Goal: Task Accomplishment & Management: Complete application form

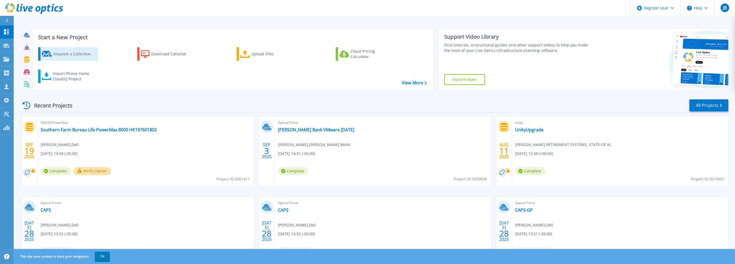
click at [88, 59] on div "Request a Collection" at bounding box center [74, 54] width 43 height 11
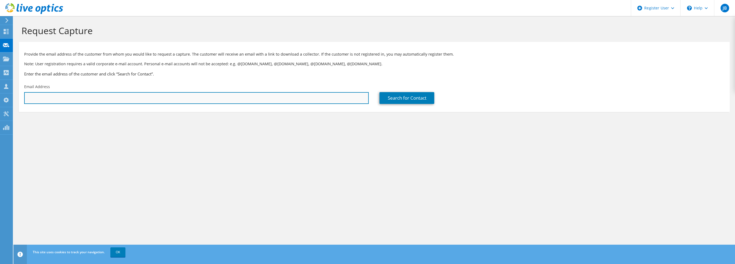
click at [97, 97] on input "text" at bounding box center [196, 98] width 344 height 12
paste input "franklincr@dot.state.al.us"
type input "franklincr@dot.state.al.us"
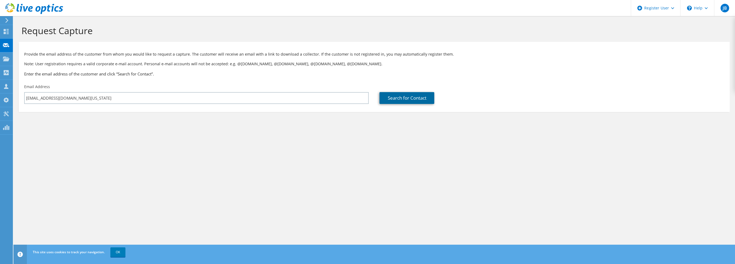
click at [425, 99] on link "Search for Contact" at bounding box center [406, 98] width 55 height 12
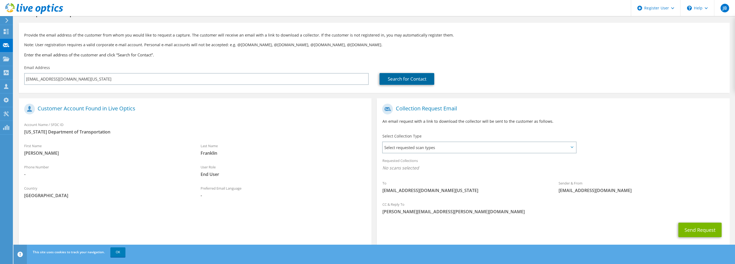
scroll to position [30, 0]
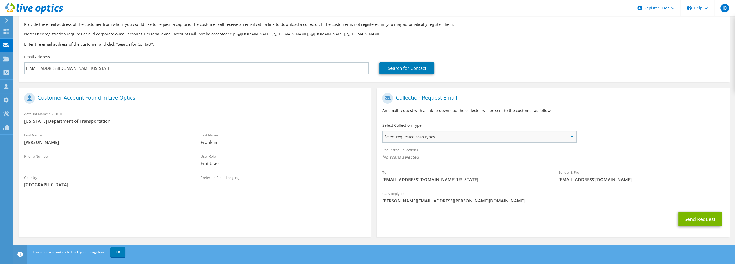
click at [421, 139] on span "Select requested scan types" at bounding box center [479, 136] width 193 height 11
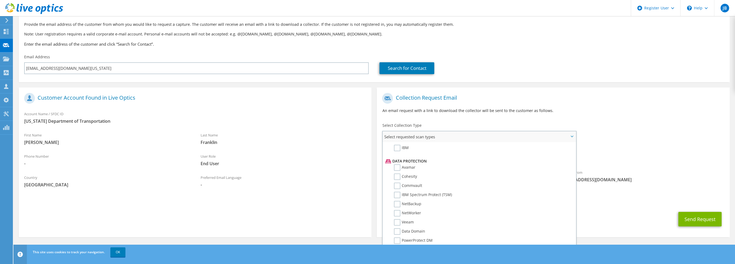
scroll to position [230, 0]
click at [397, 216] on label "Data Domain" at bounding box center [409, 219] width 31 height 6
click at [0, 0] on input "Data Domain" at bounding box center [0, 0] width 0 height 0
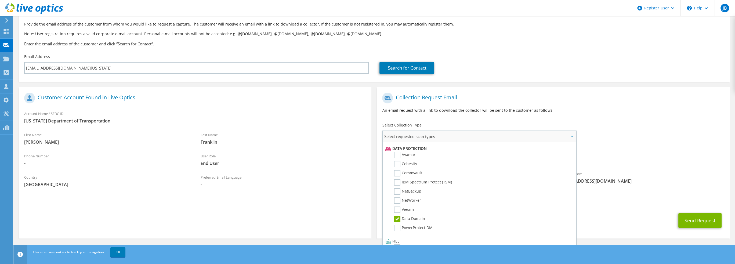
scroll to position [31, 0]
click at [658, 199] on span "[PERSON_NAME][EMAIL_ADDRESS][PERSON_NAME][DOMAIN_NAME]" at bounding box center [553, 201] width 342 height 6
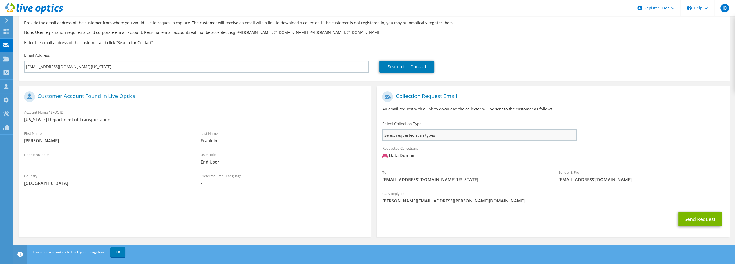
click at [456, 137] on span "Select requested scan types" at bounding box center [479, 135] width 193 height 11
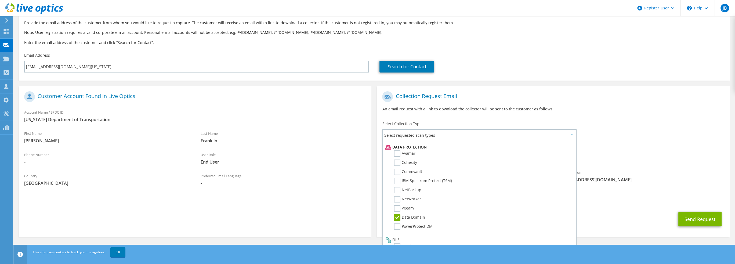
click at [669, 173] on div "Sender & From liveoptics@liveoptics.com" at bounding box center [641, 176] width 176 height 19
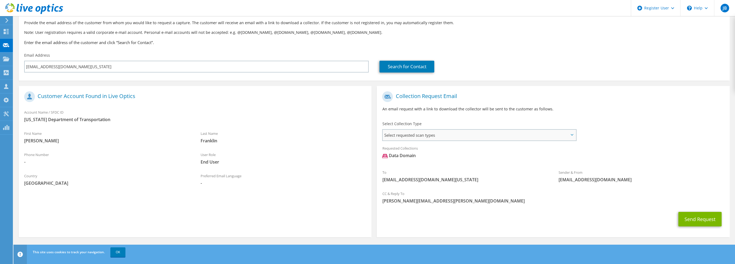
click at [441, 139] on span "Select requested scan types" at bounding box center [479, 135] width 193 height 11
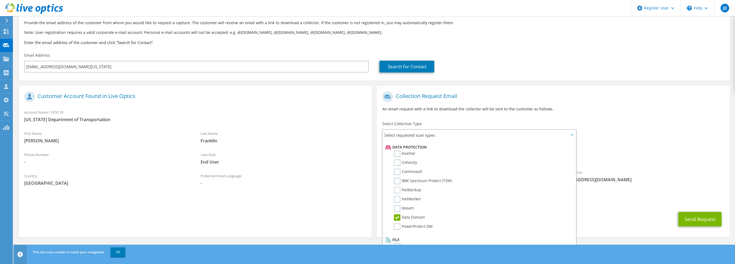
click at [620, 165] on div "Requested Collections No scans selected Data Domain" at bounding box center [553, 155] width 353 height 24
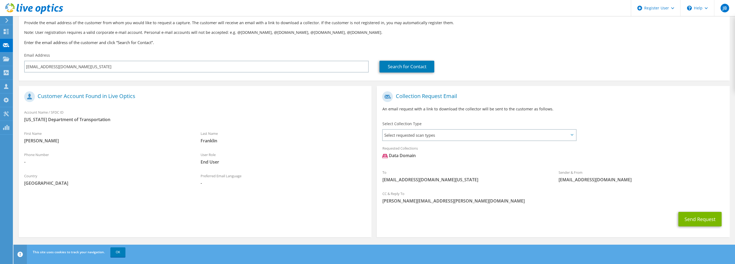
click at [564, 211] on div "Send Request" at bounding box center [553, 219] width 353 height 20
click at [685, 219] on button "Send Request" at bounding box center [699, 219] width 43 height 14
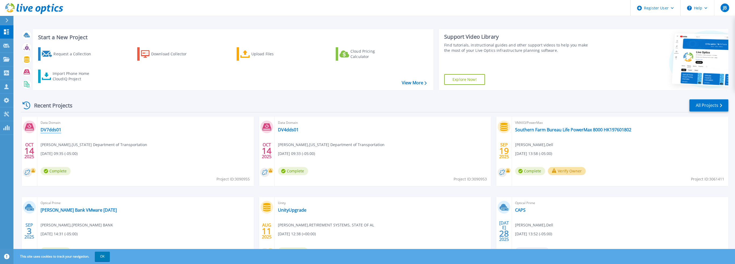
click at [54, 129] on link "DV7dds01" at bounding box center [51, 129] width 21 height 5
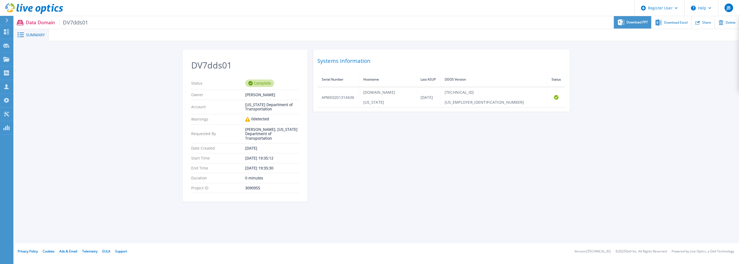
click at [633, 21] on span "Download PPT" at bounding box center [636, 22] width 21 height 3
click at [656, 22] on icon at bounding box center [658, 22] width 6 height 6
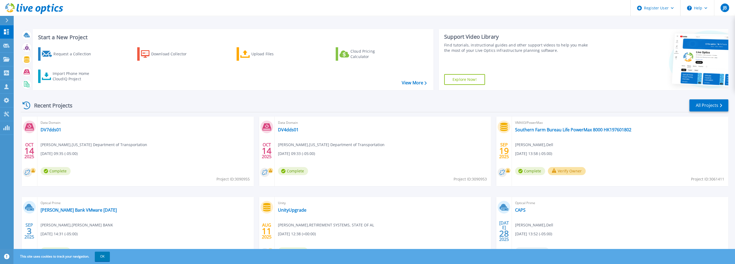
click at [5, 21] on icon at bounding box center [6, 20] width 3 height 4
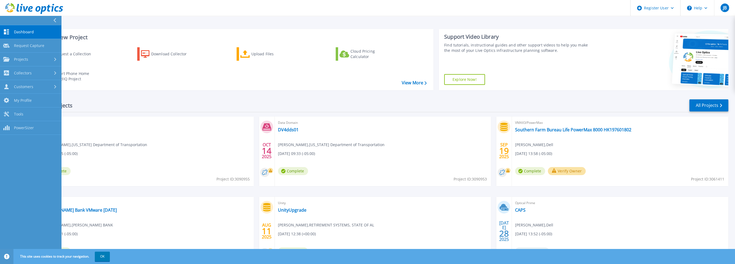
click at [54, 21] on icon at bounding box center [54, 20] width 3 height 4
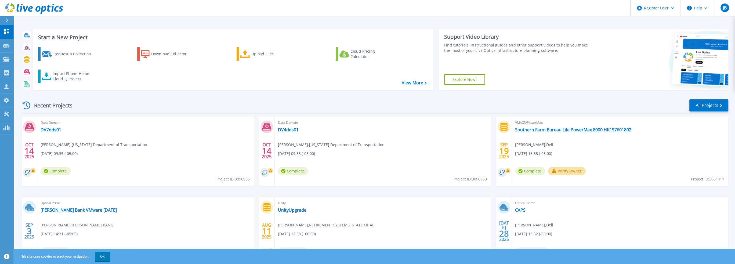
click at [5, 18] on div at bounding box center [9, 20] width 9 height 9
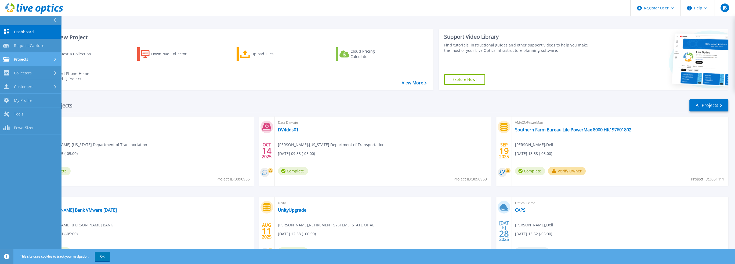
click at [40, 62] on link "Projects Projects" at bounding box center [30, 60] width 61 height 14
click at [38, 70] on link "Search Projects" at bounding box center [30, 73] width 61 height 14
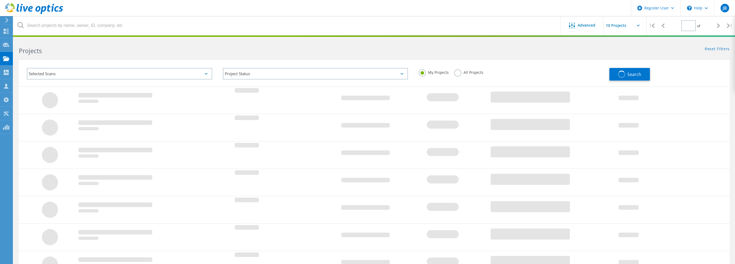
type input "1"
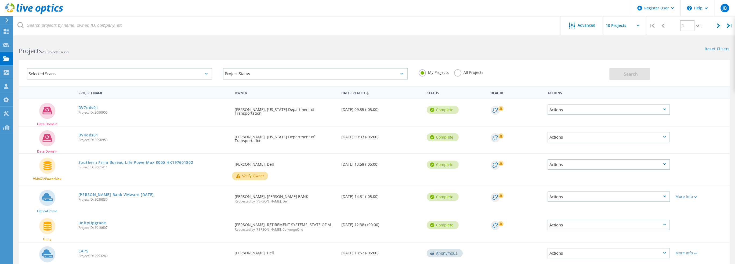
click at [455, 70] on label "All Projects" at bounding box center [468, 71] width 29 height 5
click at [0, 0] on input "All Projects" at bounding box center [0, 0] width 0 height 0
click at [140, 50] on h2 "Projects 28 Projects Found" at bounding box center [194, 50] width 350 height 9
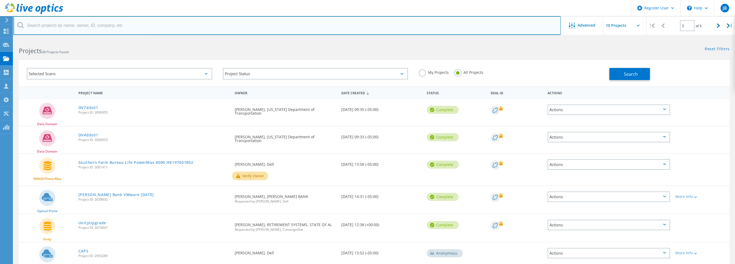
click at [92, 24] on input "text" at bounding box center [286, 25] width 547 height 19
type input "huntsville"
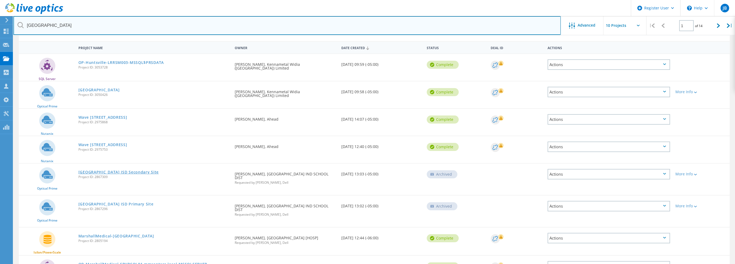
scroll to position [54, 0]
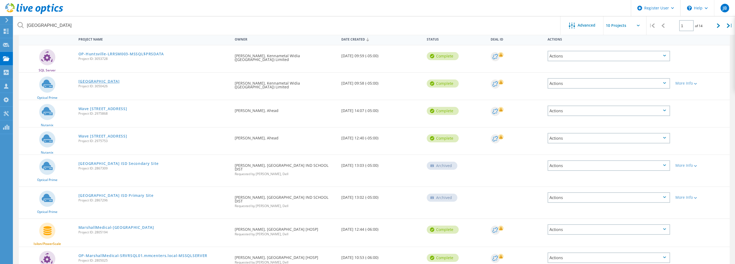
click at [88, 82] on link "Huntsville" at bounding box center [98, 81] width 41 height 4
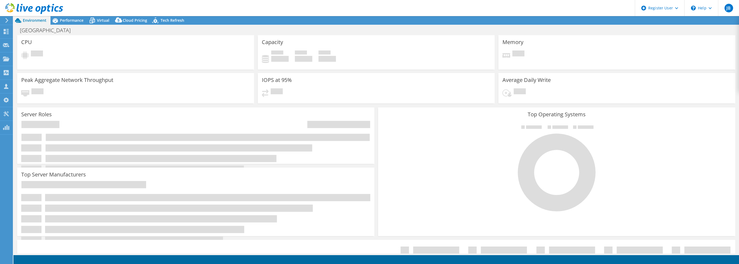
select select "USD"
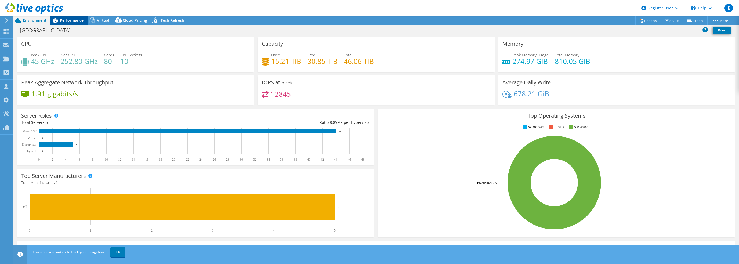
click at [64, 23] on div "Performance" at bounding box center [68, 20] width 37 height 9
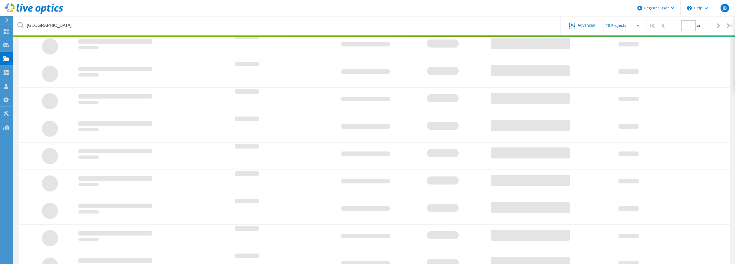
type input "1"
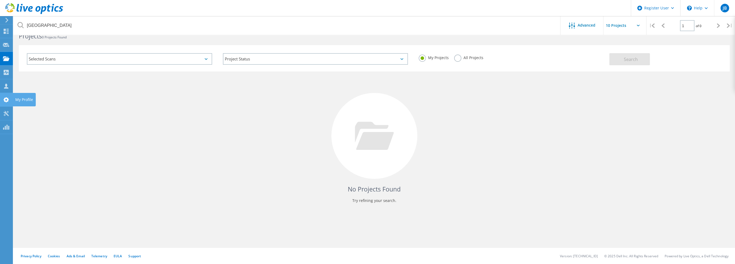
click at [16, 105] on div "My Profile" at bounding box center [24, 99] width 23 height 13
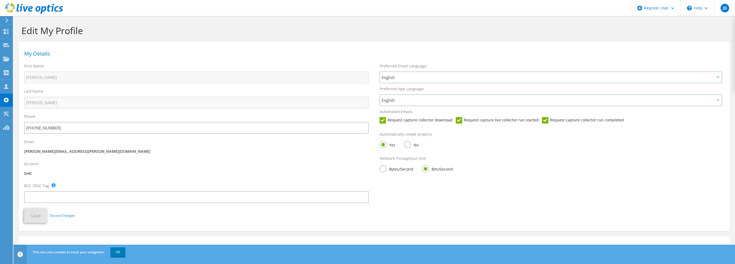
click at [6, 20] on icon at bounding box center [7, 20] width 4 height 5
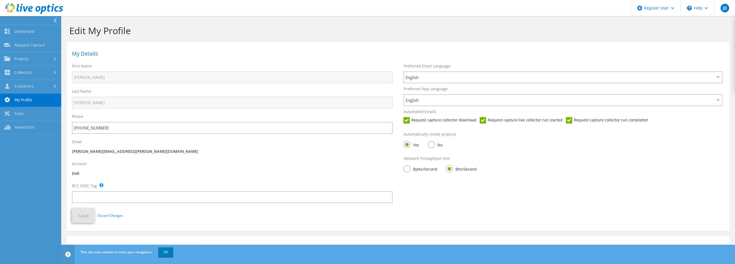
click at [54, 19] on icon at bounding box center [55, 20] width 4 height 5
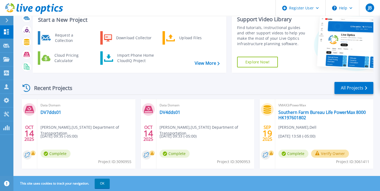
scroll to position [27, 0]
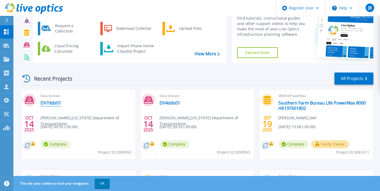
click at [52, 101] on link "DV7dds01" at bounding box center [51, 102] width 21 height 5
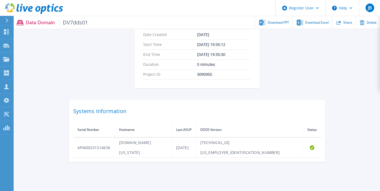
scroll to position [114, 0]
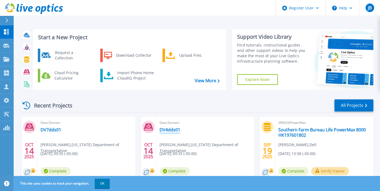
click at [176, 132] on link "DV4dds01" at bounding box center [170, 129] width 21 height 5
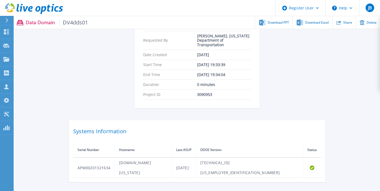
scroll to position [114, 0]
